Goal: Information Seeking & Learning: Find specific fact

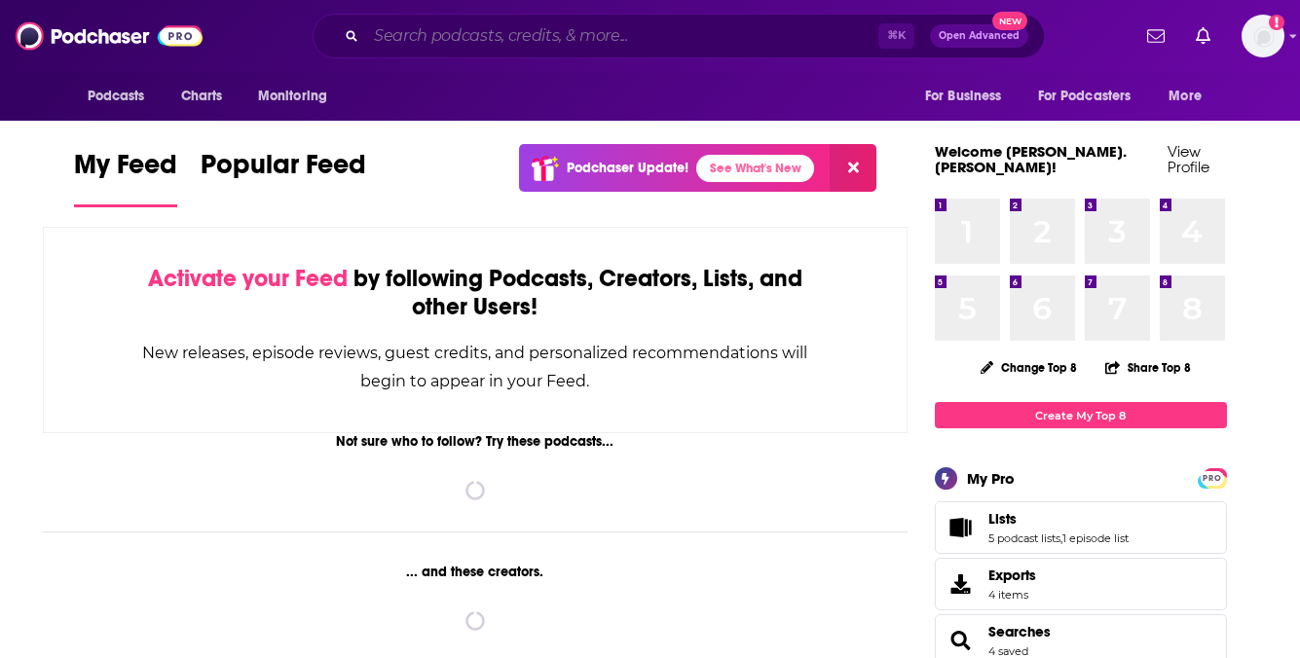
click at [535, 32] on input "Search podcasts, credits, & more..." at bounding box center [622, 35] width 512 height 31
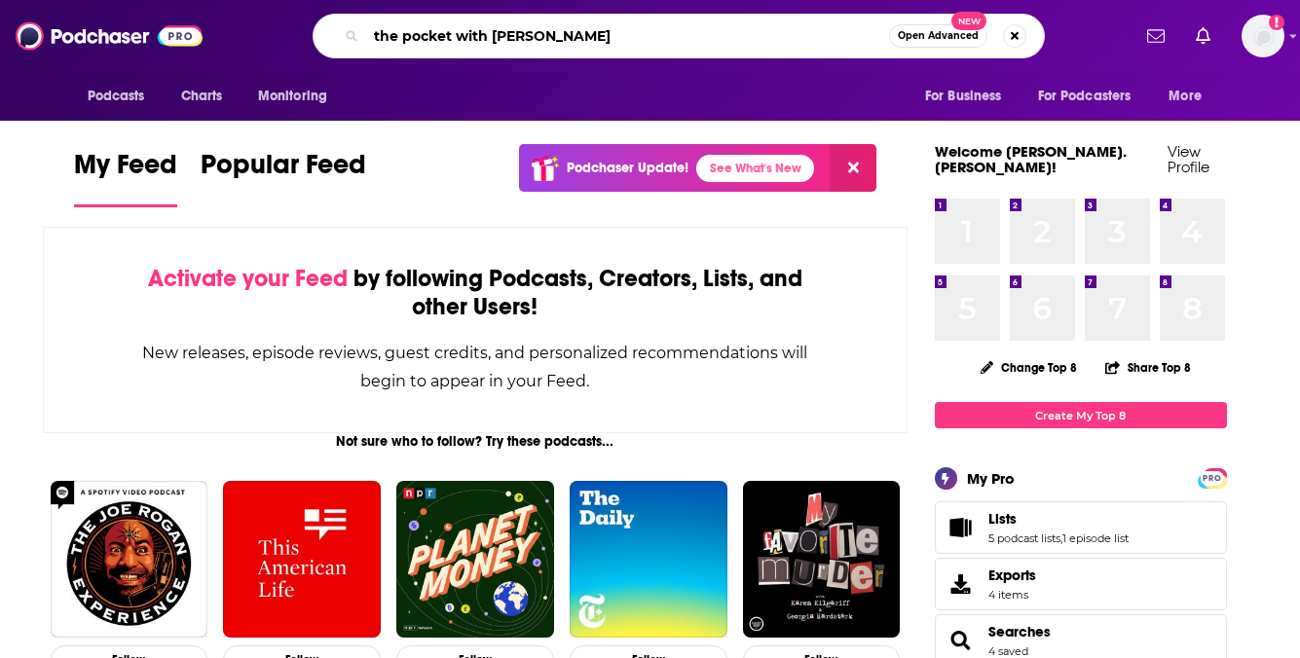
type input "the pocket with [PERSON_NAME]"
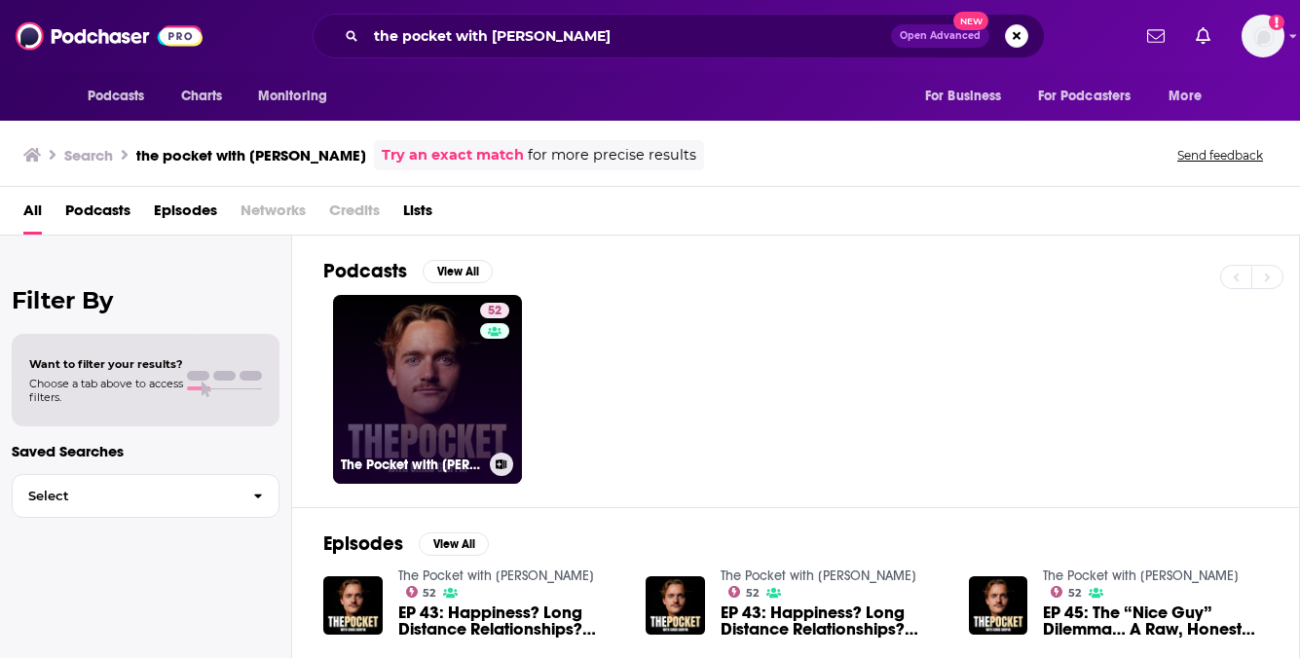
click at [386, 367] on link "52 The Pocket with [PERSON_NAME]" at bounding box center [427, 389] width 189 height 189
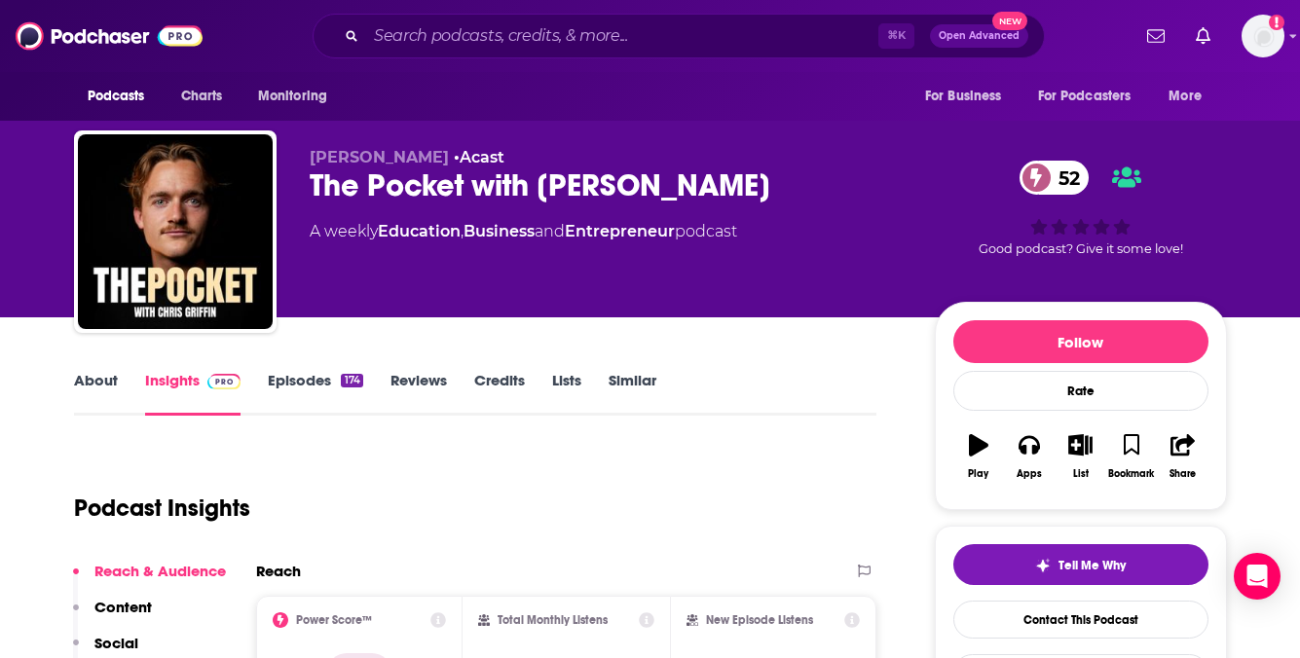
click at [103, 384] on link "About" at bounding box center [96, 393] width 44 height 45
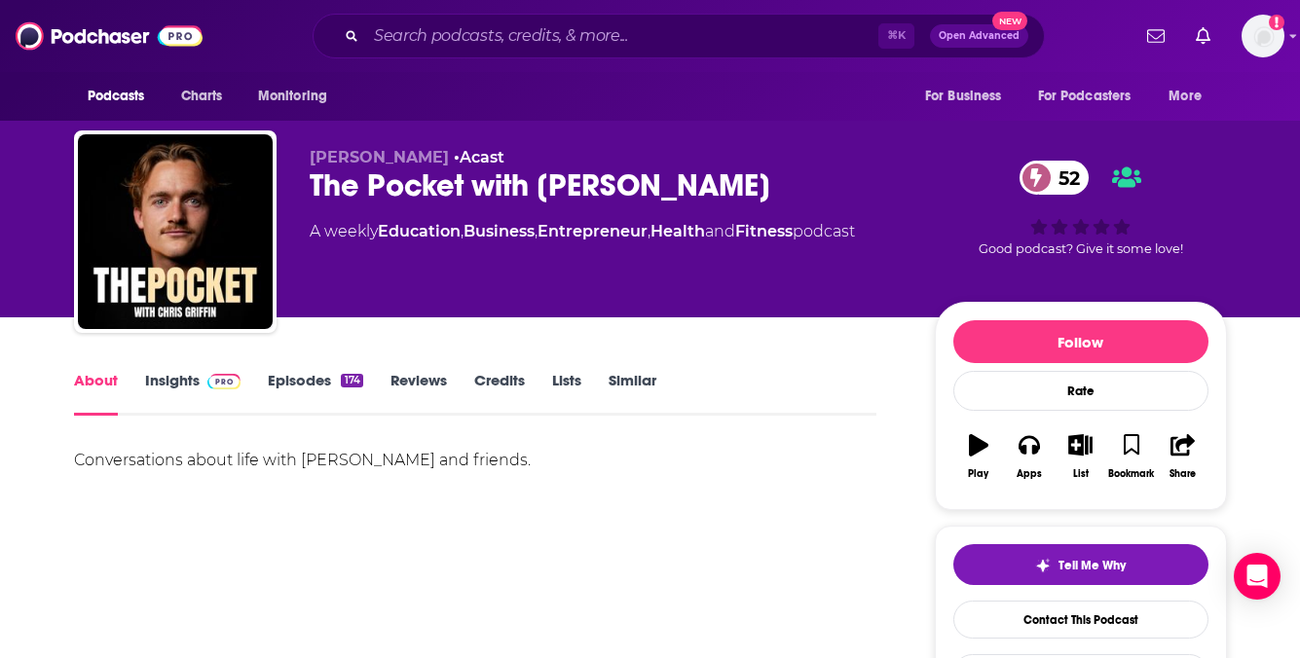
click at [369, 464] on div "Conversations about life with [PERSON_NAME] and friends." at bounding box center [475, 460] width 803 height 27
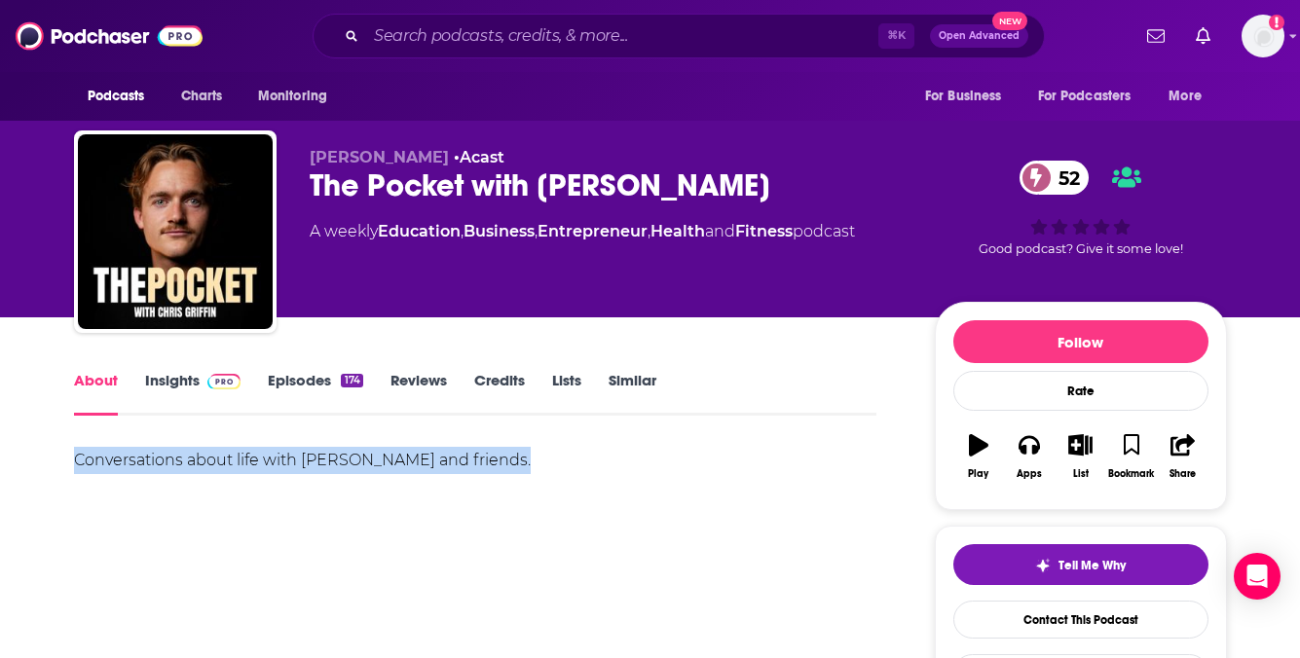
click at [369, 464] on div "Conversations about life with [PERSON_NAME] and friends." at bounding box center [475, 460] width 803 height 27
copy div "Conversations about life with [PERSON_NAME] and friends."
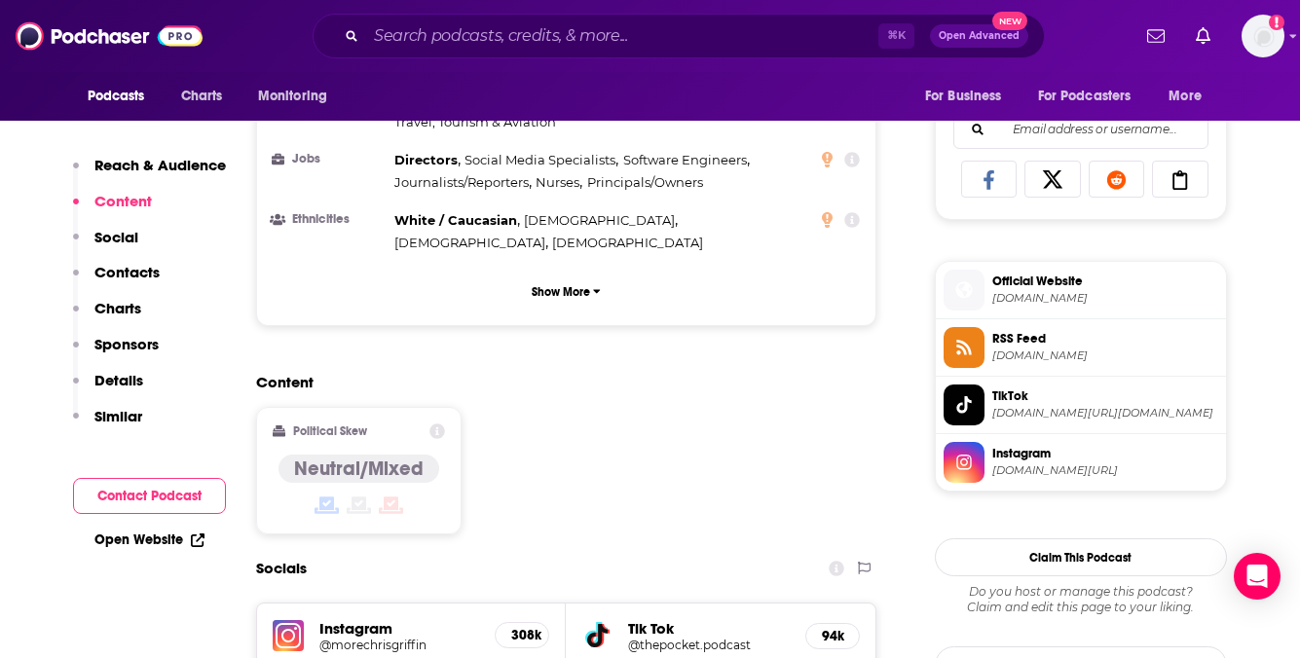
scroll to position [1239, 0]
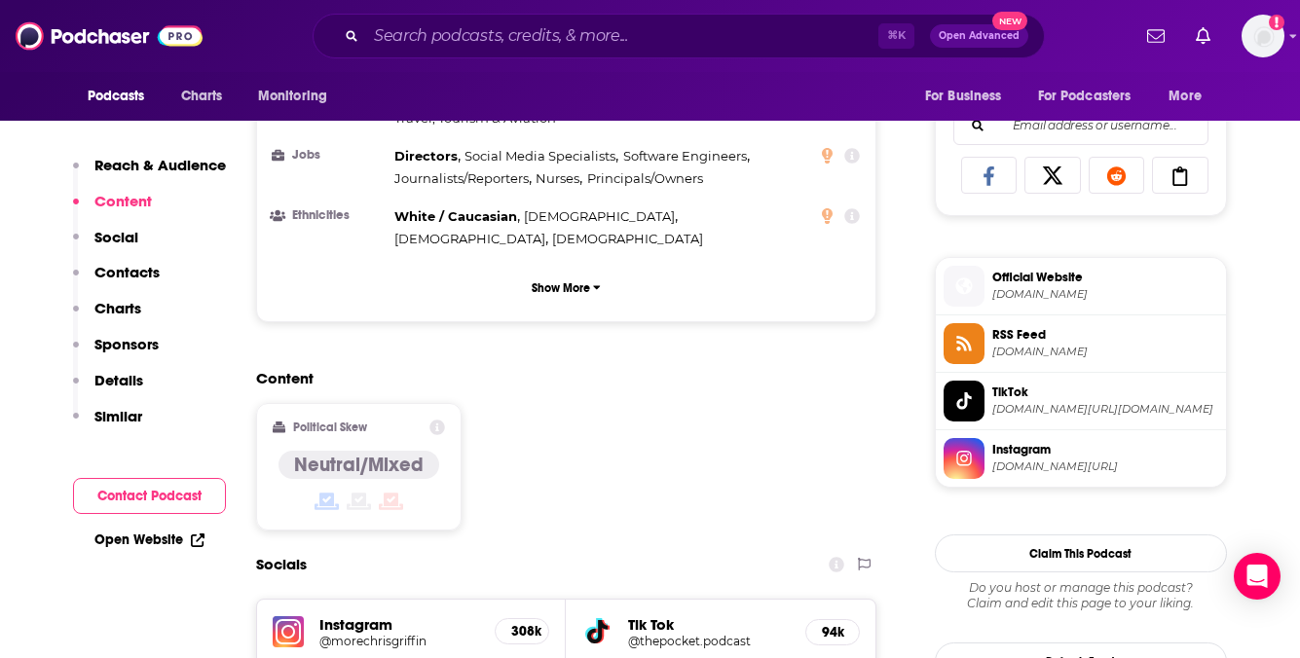
click at [1034, 469] on span "[DOMAIN_NAME][URL]" at bounding box center [1105, 466] width 226 height 15
